Goal: Task Accomplishment & Management: Use online tool/utility

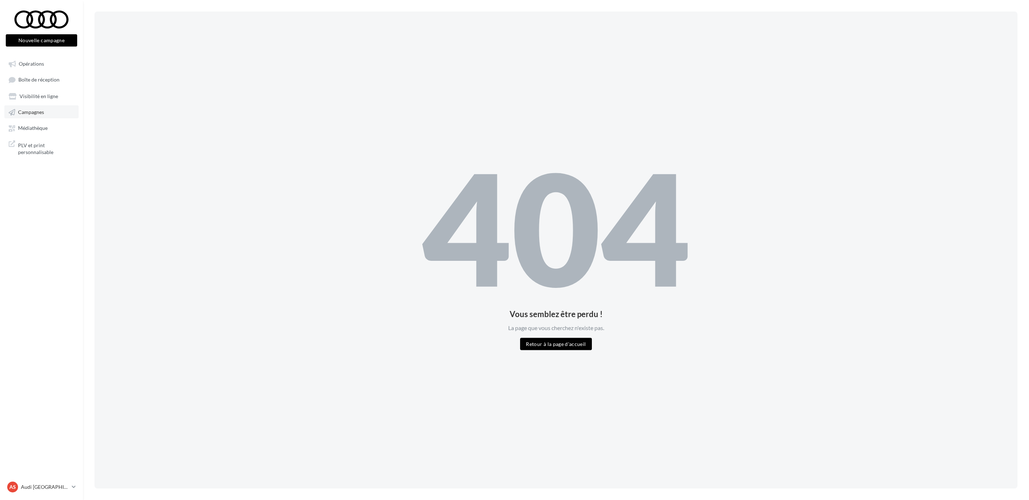
click at [29, 116] on link "Campagnes" at bounding box center [41, 111] width 74 height 13
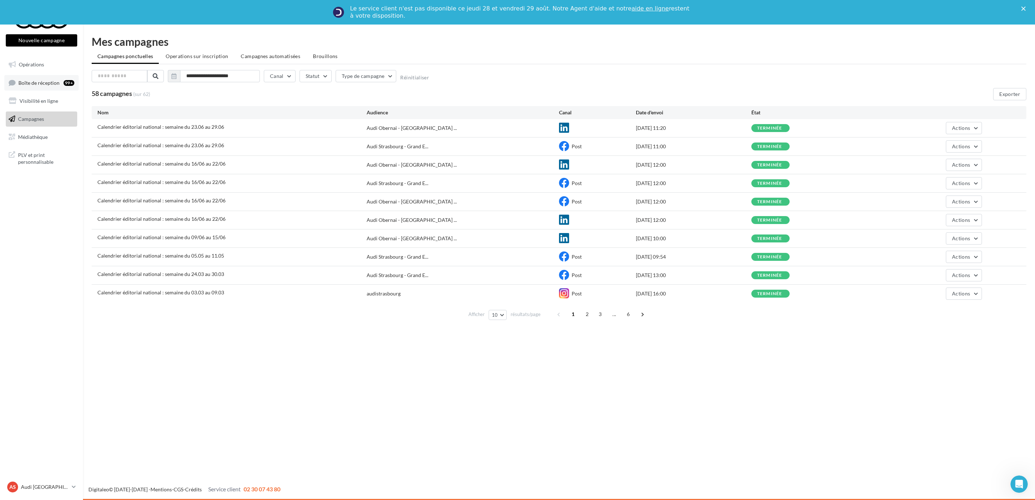
click at [49, 76] on link "Boîte de réception 99+" at bounding box center [41, 83] width 74 height 16
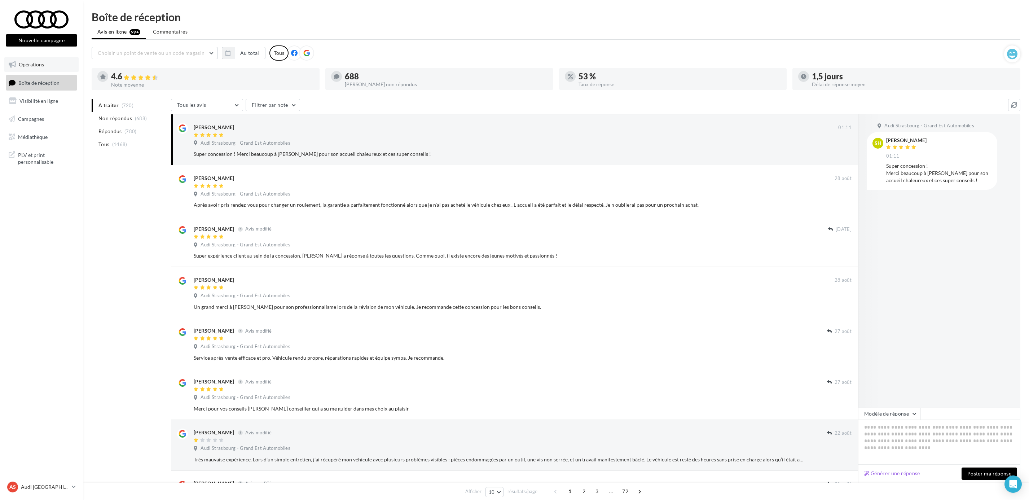
click at [45, 69] on link "Opérations" at bounding box center [41, 64] width 74 height 15
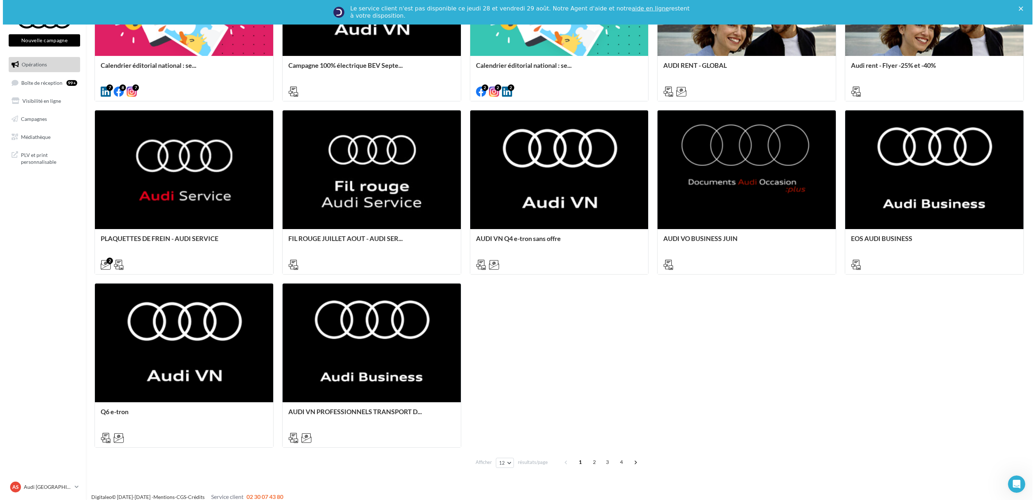
scroll to position [385, 0]
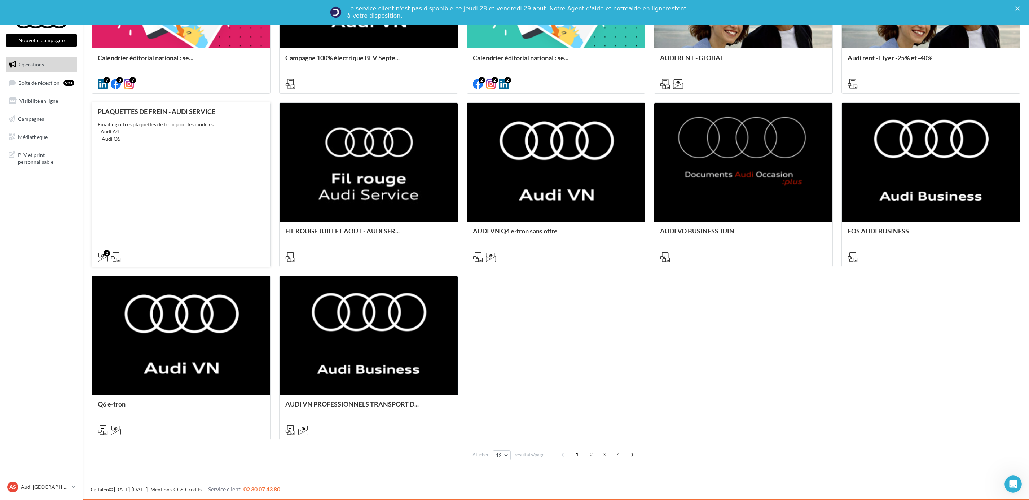
click at [144, 149] on div "PLAQUETTES DE FREIN - AUDI SERVICE Emailing offres plaquettes de frein pour les…" at bounding box center [181, 184] width 167 height 152
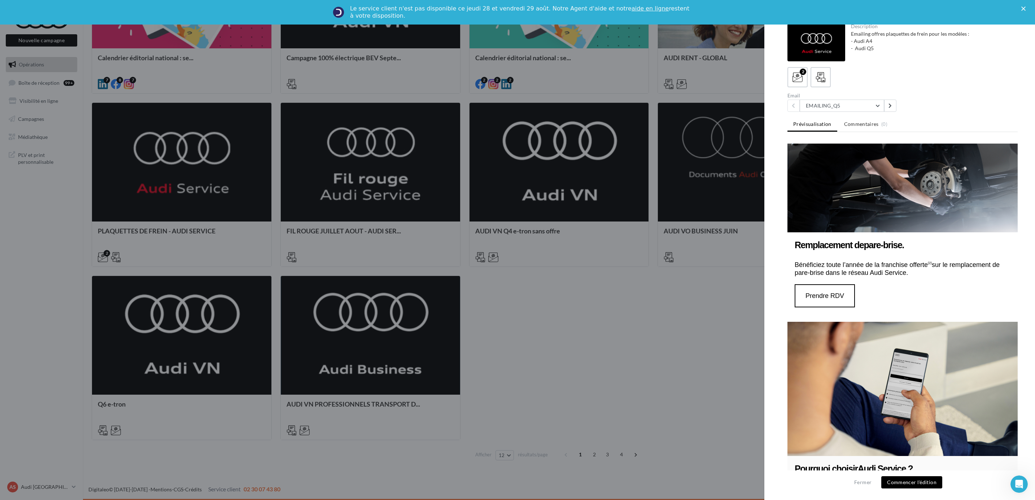
scroll to position [453, 0]
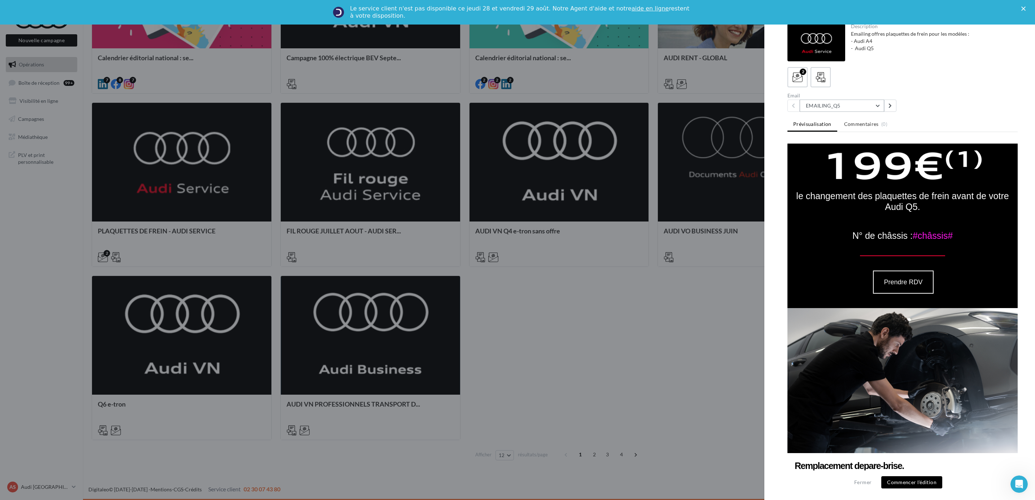
click at [880, 104] on button "EMAILING_Q5" at bounding box center [842, 106] width 84 height 12
click at [872, 82] on div "2" at bounding box center [902, 77] width 230 height 20
click at [823, 87] on div "2 Email EMAILING_Q5 EMAILING_Q5 EMAILING_A4" at bounding box center [902, 89] width 230 height 45
click at [816, 75] on icon at bounding box center [820, 77] width 10 height 10
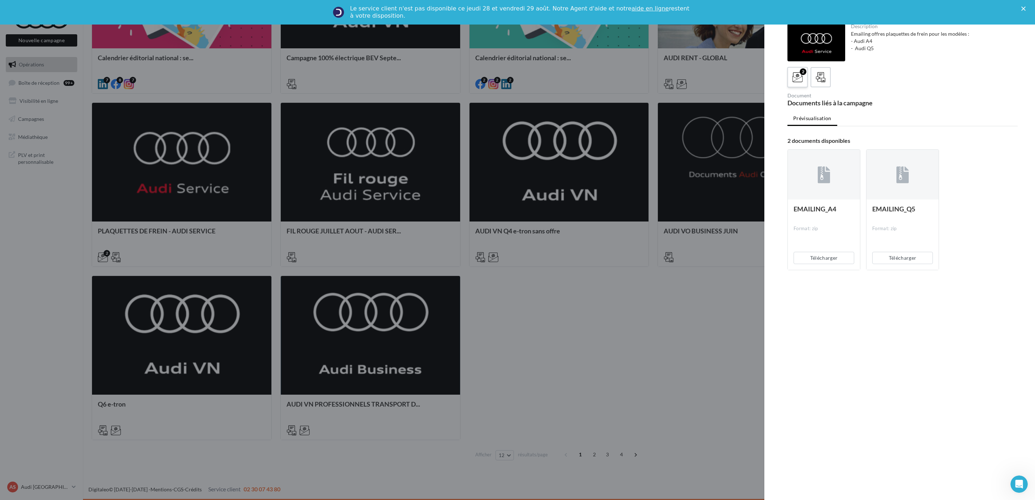
click at [793, 71] on div "2" at bounding box center [797, 77] width 13 height 13
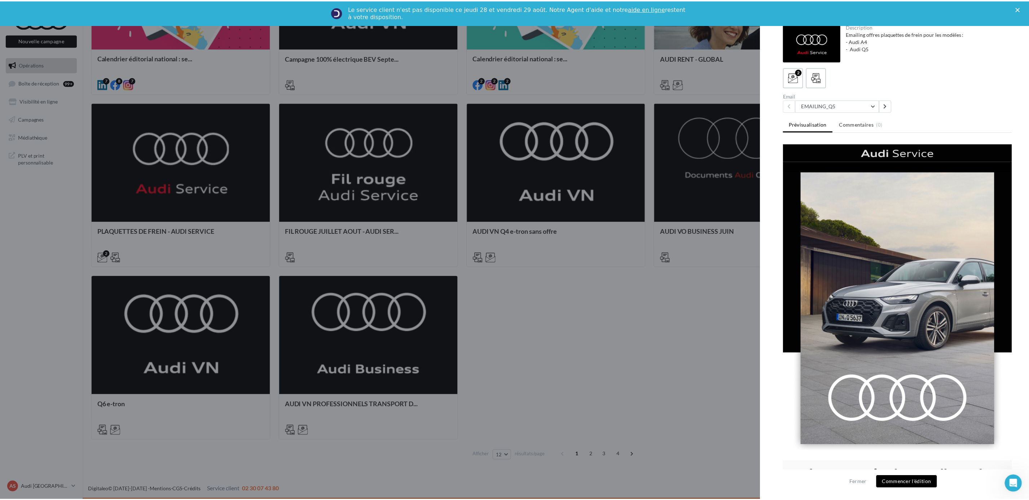
scroll to position [0, 0]
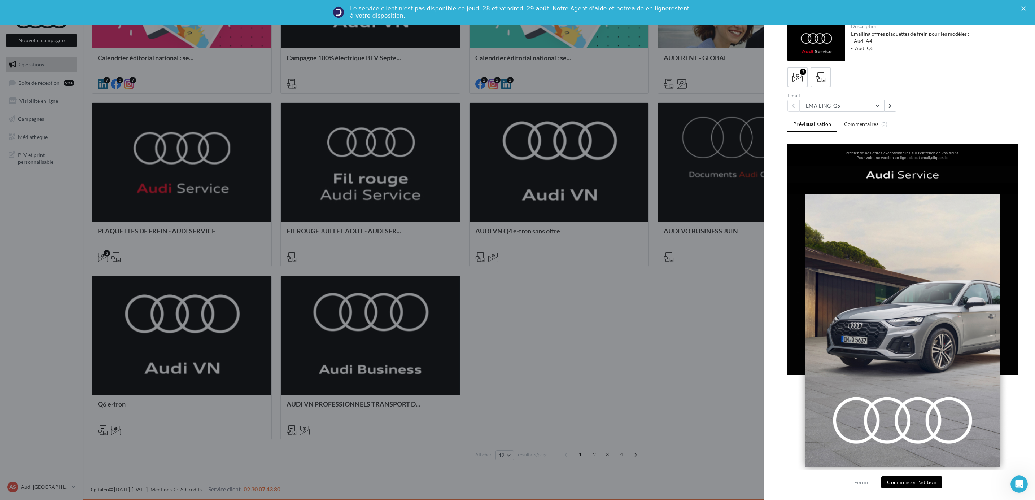
click at [582, 318] on div at bounding box center [517, 250] width 1035 height 500
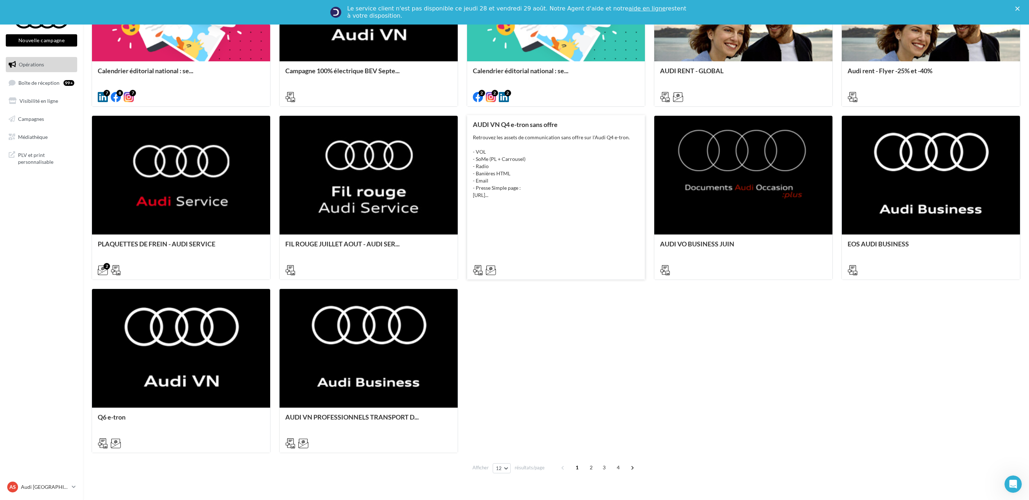
scroll to position [114, 0]
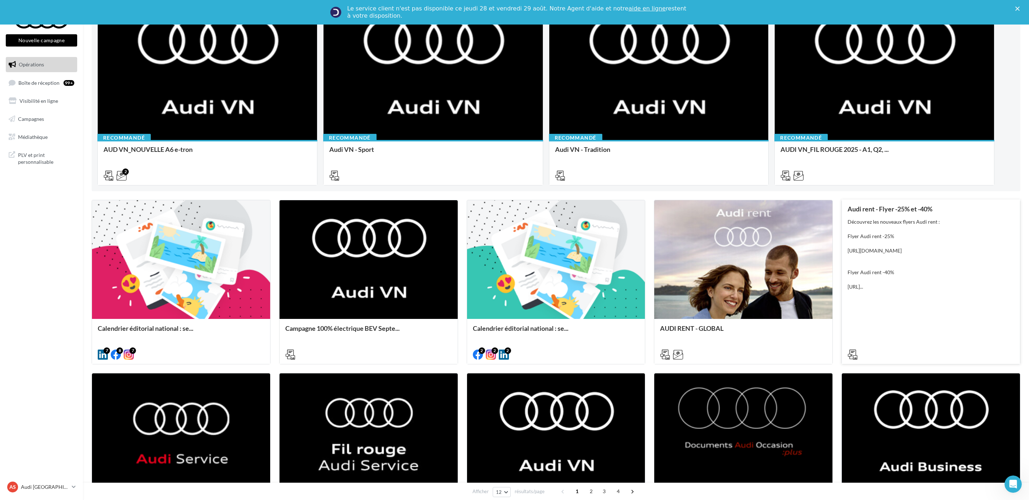
click at [943, 285] on div "Découvrez les nouveaux flyers Audi rent : Flyer Audi rent -25% https://audi.get…" at bounding box center [931, 254] width 167 height 72
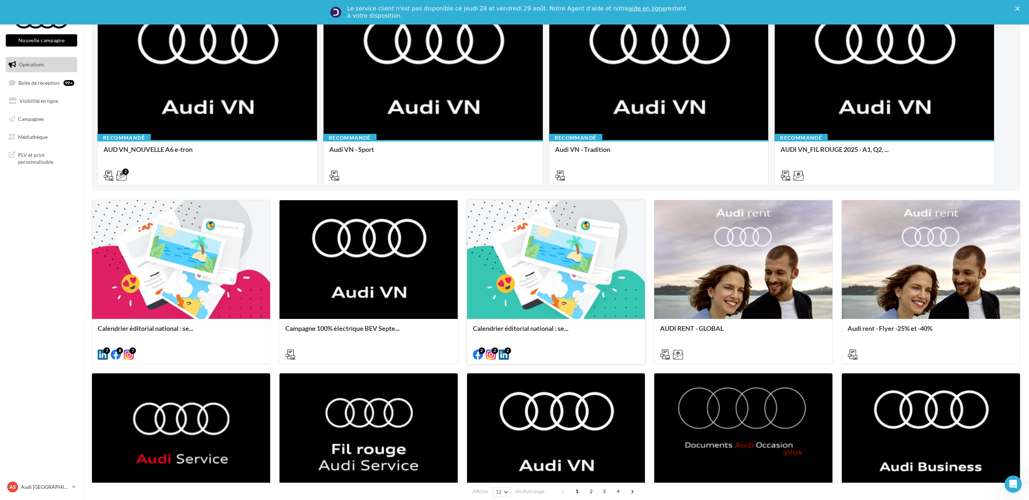
click at [547, 250] on div at bounding box center [556, 259] width 178 height 119
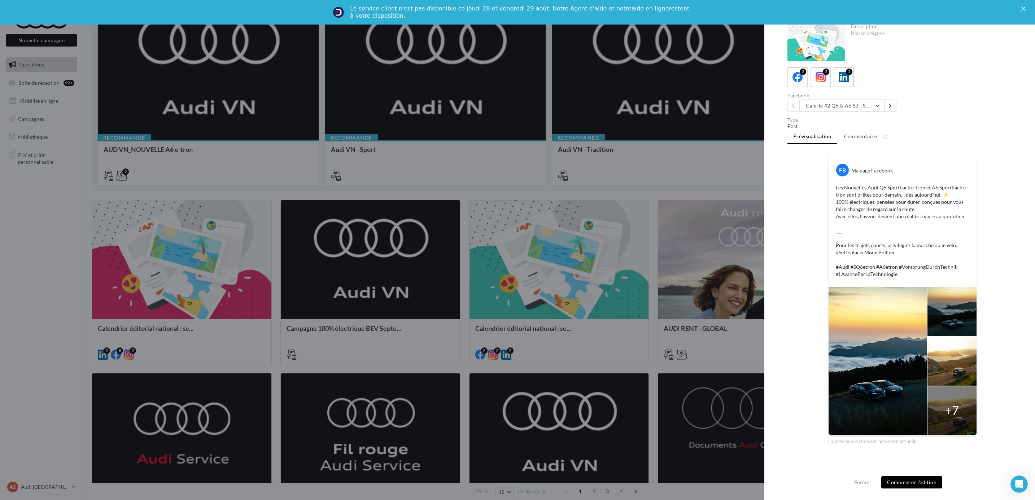
click at [658, 176] on div at bounding box center [517, 250] width 1035 height 500
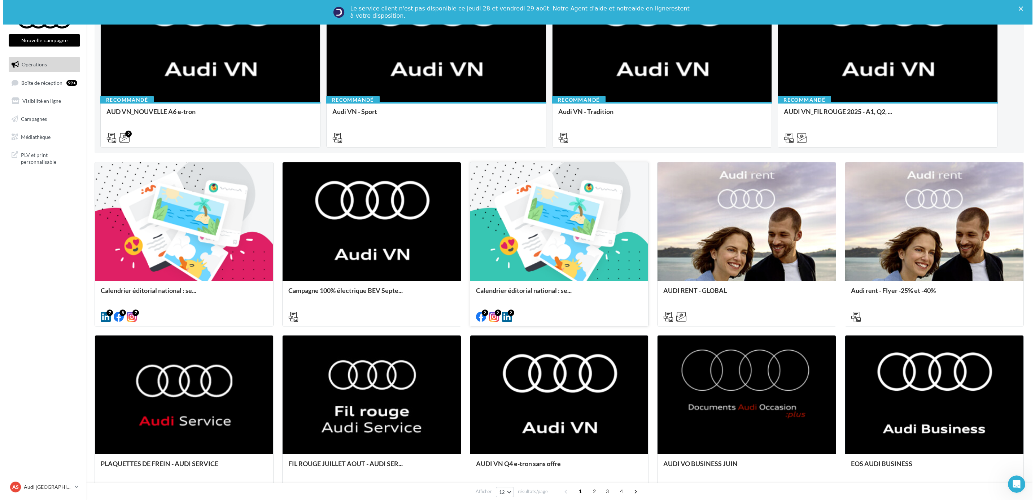
scroll to position [325, 0]
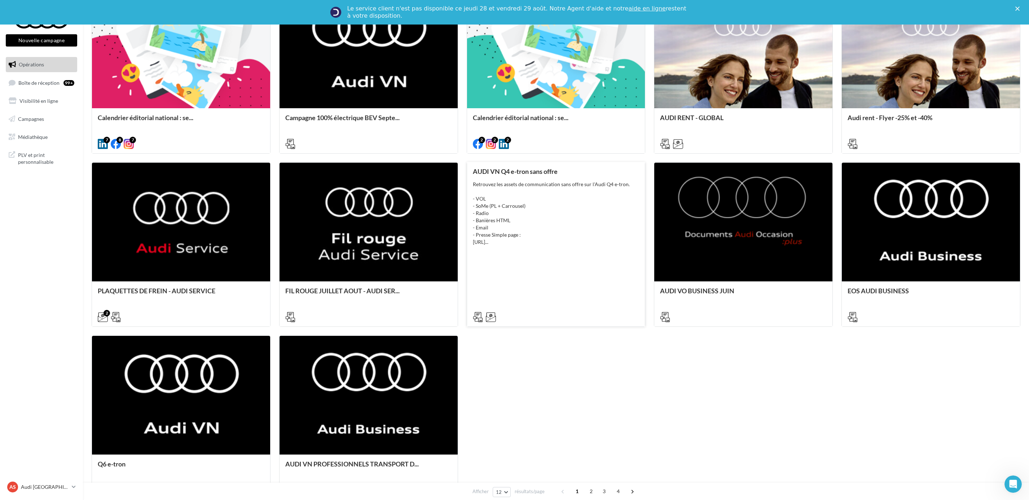
click at [576, 227] on div "Retrouvez les assets de communication sans offre sur l'Audi Q4 e-tron. - VOL - …" at bounding box center [556, 213] width 167 height 65
